Goal: Find specific page/section: Find specific page/section

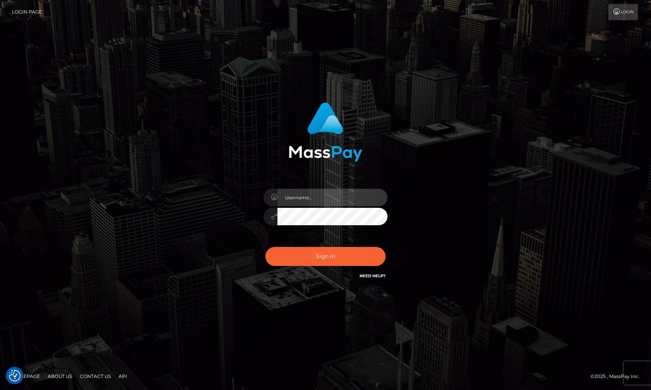
type input "hello.feetfinder"
click at [351, 199] on input "hello.feetfinder" at bounding box center [333, 197] width 110 height 17
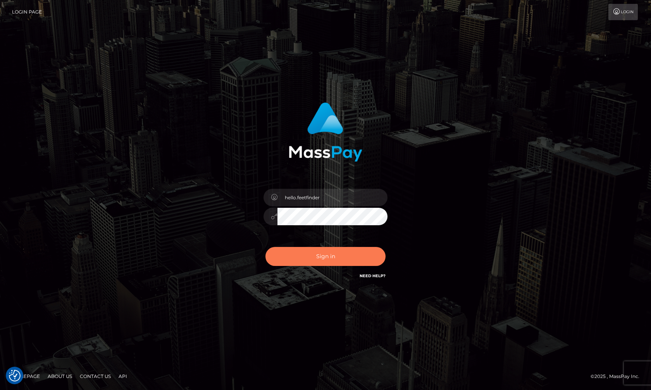
click at [348, 261] on button "Sign in" at bounding box center [326, 256] width 120 height 19
type input "hello.feetfinder"
click at [353, 260] on button "Sign in" at bounding box center [326, 256] width 120 height 19
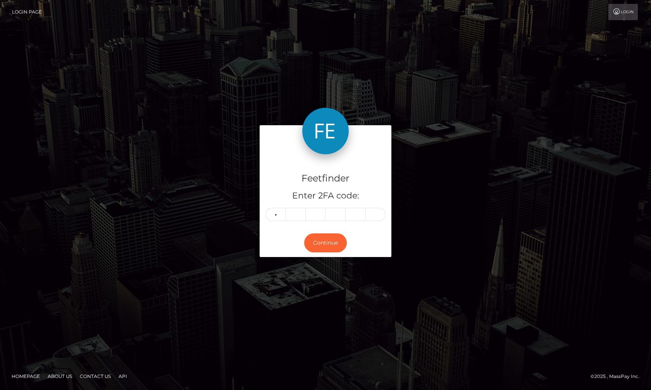
type input "7"
type input "0"
type input "5"
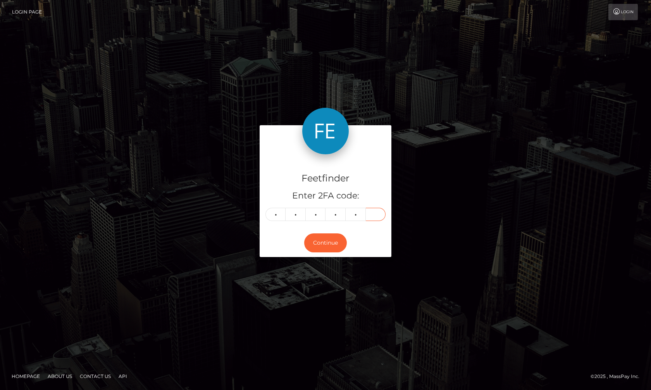
type input "6"
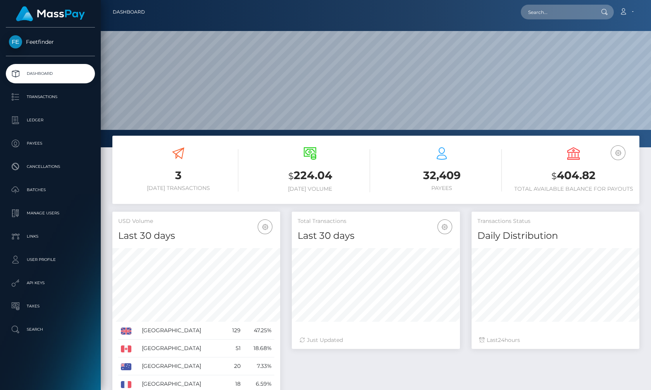
scroll to position [138, 168]
click at [45, 142] on p "Payees" at bounding box center [50, 144] width 83 height 12
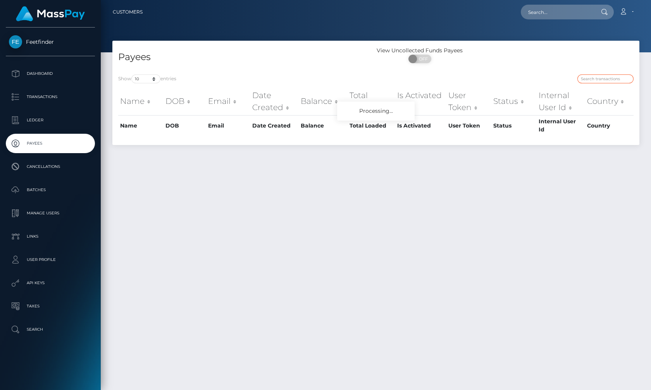
click at [610, 80] on input "search" at bounding box center [606, 78] width 56 height 9
paste input "652cb1d3-7ac8-11f0-8023-0266f44cc279"
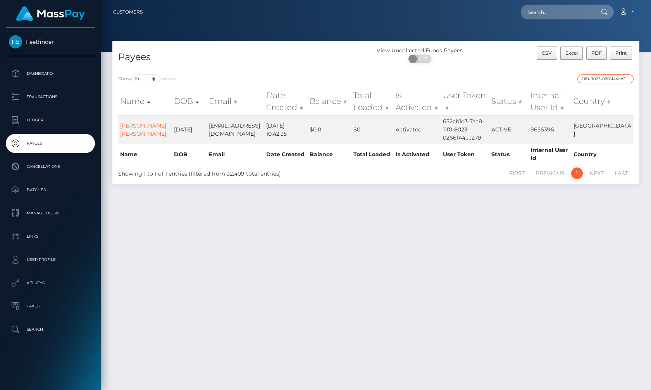
type input "652cb1d3-7ac8-11f0-8023-0266f44cc279"
